Goal: Register for event/course

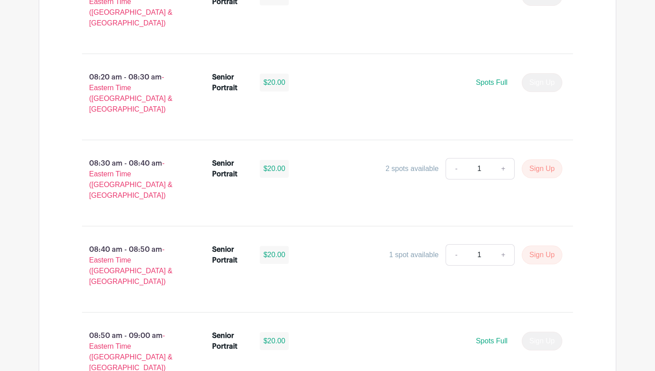
scroll to position [764, 0]
click at [503, 159] on link "+" at bounding box center [504, 169] width 22 height 21
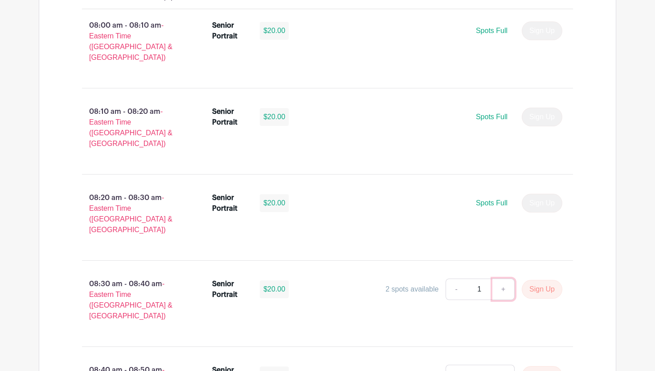
scroll to position [647, 0]
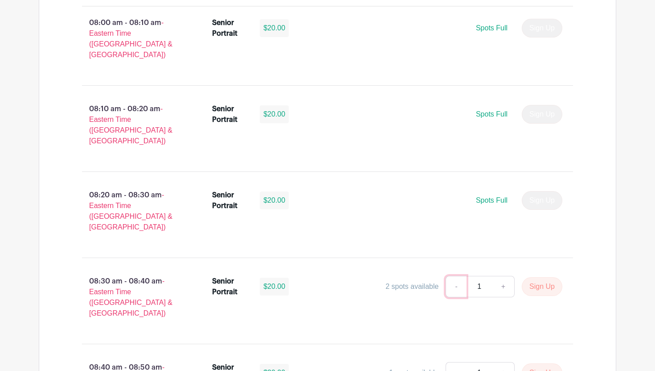
click at [454, 276] on link "-" at bounding box center [456, 286] width 21 height 21
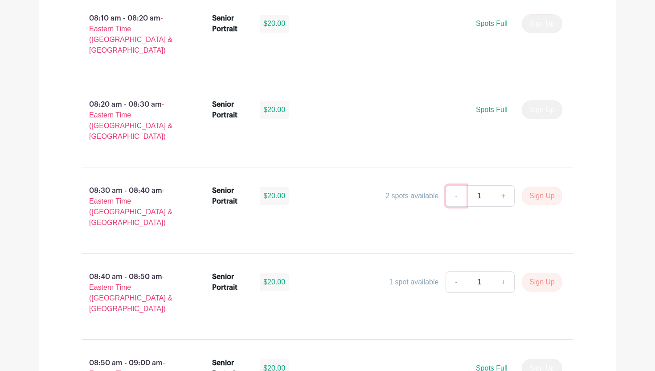
scroll to position [746, 0]
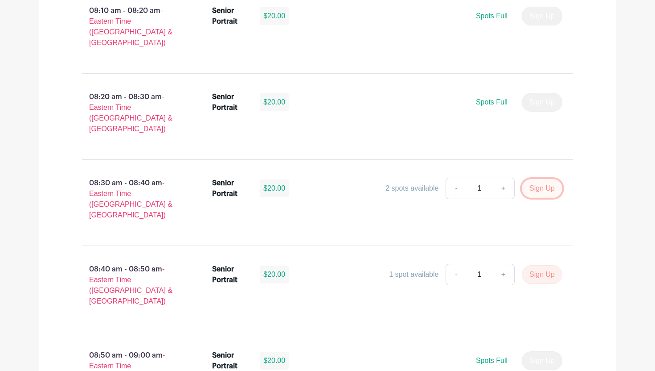
click at [534, 179] on button "Sign Up" at bounding box center [542, 188] width 41 height 19
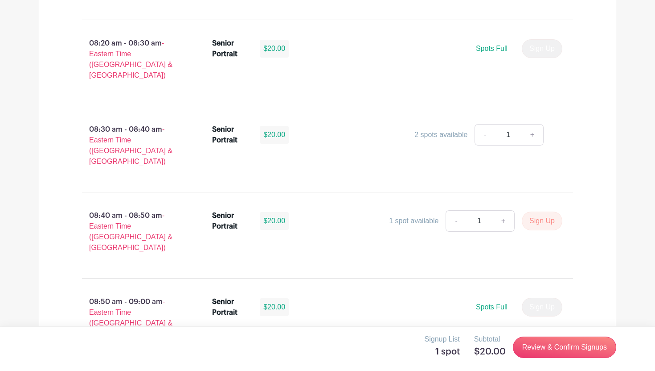
scroll to position [787, 0]
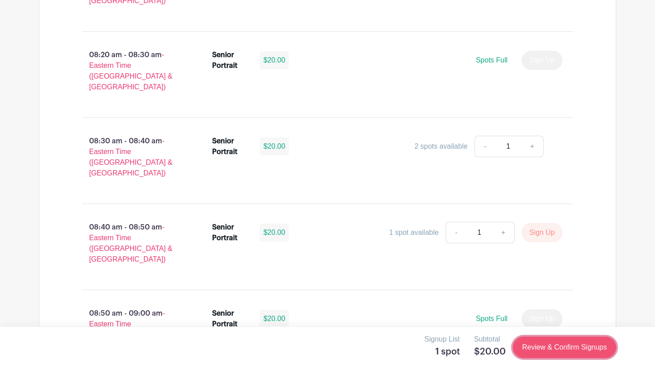
click at [544, 351] on link "Review & Confirm Signups" at bounding box center [564, 346] width 103 height 21
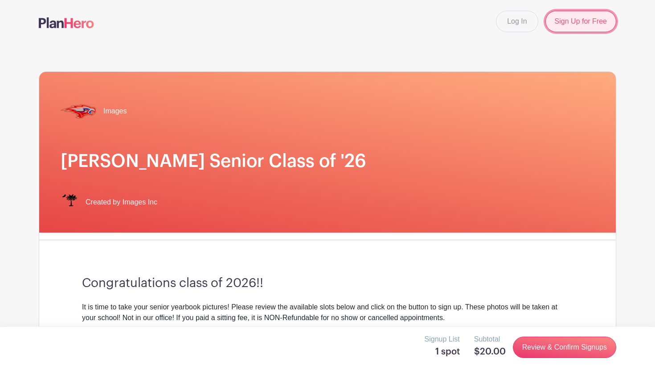
click at [567, 18] on link "Sign Up for Free" at bounding box center [581, 21] width 71 height 21
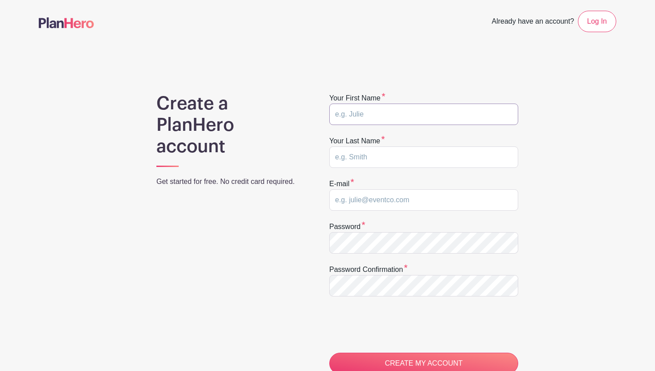
click at [444, 117] on input "text" at bounding box center [424, 113] width 189 height 21
click at [432, 116] on input "text" at bounding box center [424, 113] width 189 height 21
type input "will"
click at [413, 156] on input "text" at bounding box center [424, 156] width 189 height 21
type input "frate"
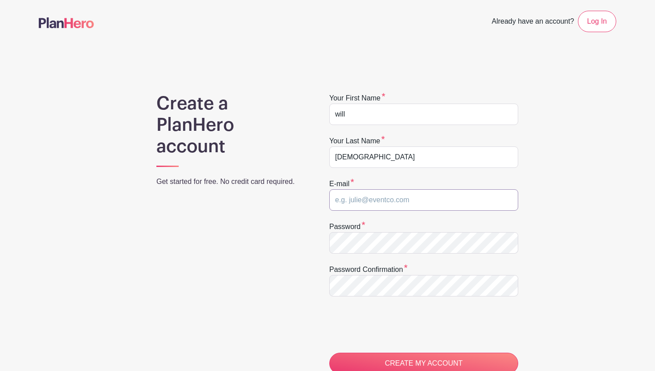
click at [383, 206] on input "email" at bounding box center [424, 199] width 189 height 21
type input "fratewi2026@hammondschool.org"
click at [330, 352] on input "CREATE MY ACCOUNT" at bounding box center [424, 362] width 189 height 21
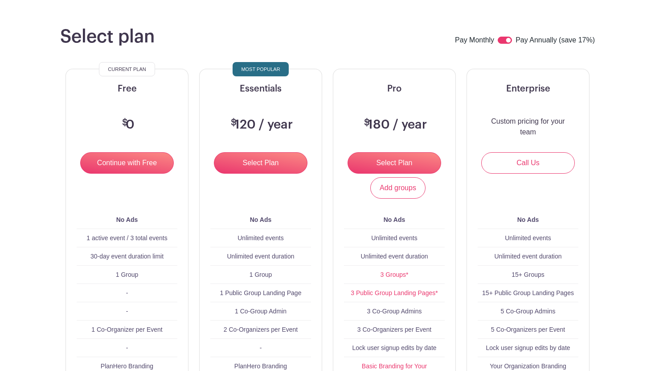
scroll to position [65, 0]
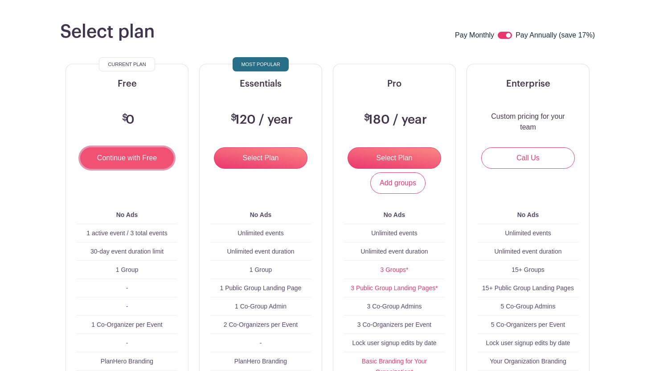
click at [128, 157] on input "Continue with Free" at bounding box center [127, 157] width 94 height 21
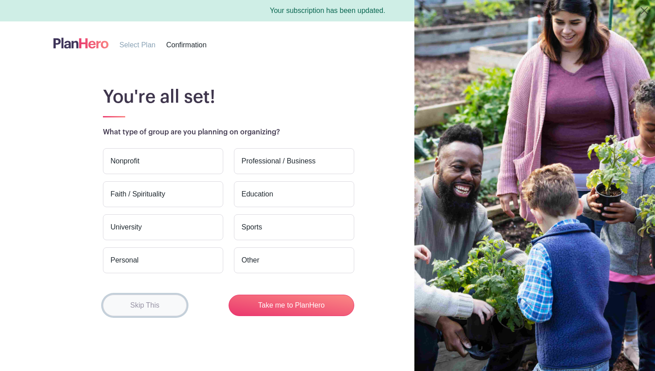
click at [162, 296] on button "Skip This" at bounding box center [145, 304] width 84 height 21
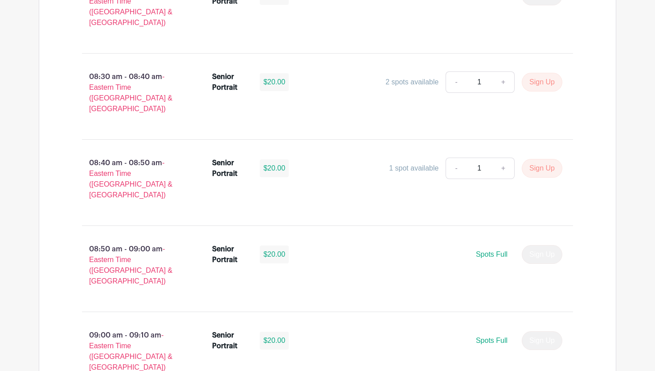
scroll to position [817, 0]
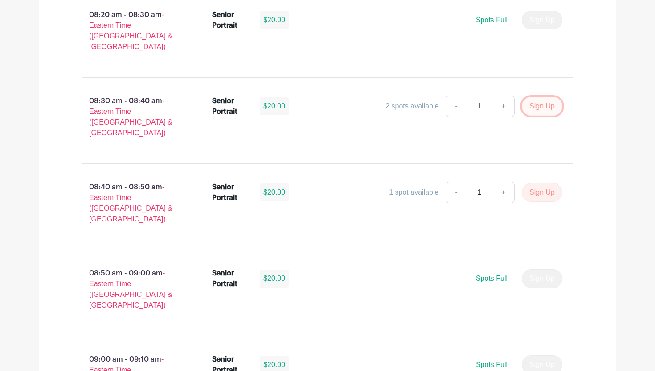
click at [539, 97] on button "Sign Up" at bounding box center [542, 106] width 41 height 19
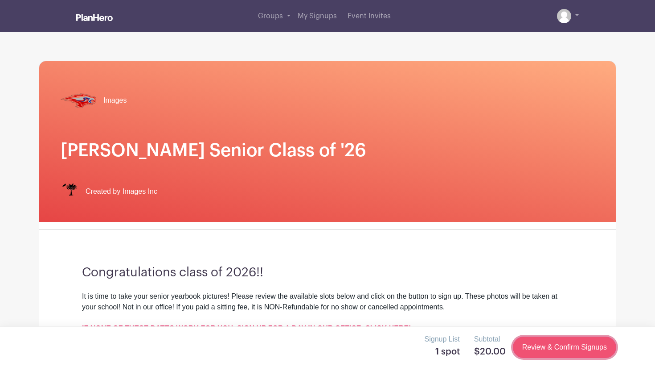
click at [569, 350] on link "Review & Confirm Signups" at bounding box center [564, 346] width 103 height 21
click at [552, 346] on link "Review & Confirm Signups" at bounding box center [564, 346] width 103 height 21
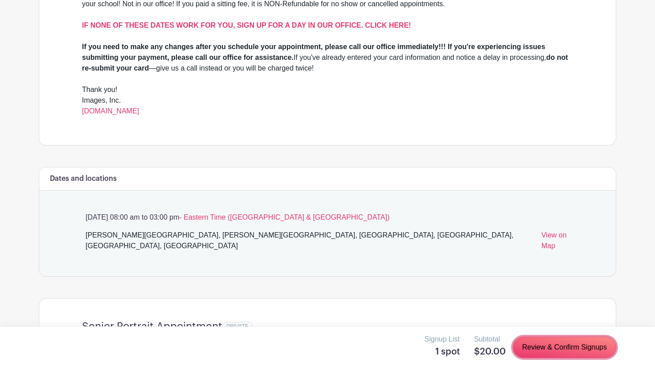
scroll to position [473, 0]
